Goal: Check status: Check status

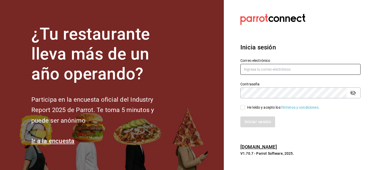
type input "[EMAIL_ADDRESS][DOMAIN_NAME]"
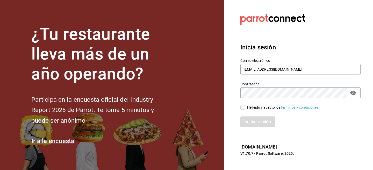
click at [243, 107] on input "He leído y acepto los Términos y condiciones." at bounding box center [242, 107] width 5 height 5
checkbox input "true"
click at [247, 120] on button "Iniciar sesión" at bounding box center [257, 122] width 35 height 11
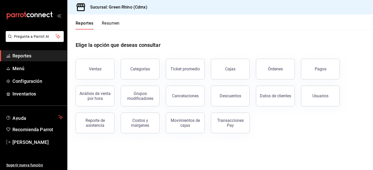
click at [75, 65] on div "Ventas" at bounding box center [91, 66] width 45 height 27
click at [90, 65] on button "Ventas" at bounding box center [95, 69] width 39 height 21
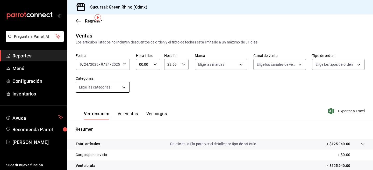
scroll to position [25, 0]
